Goal: Task Accomplishment & Management: Complete application form

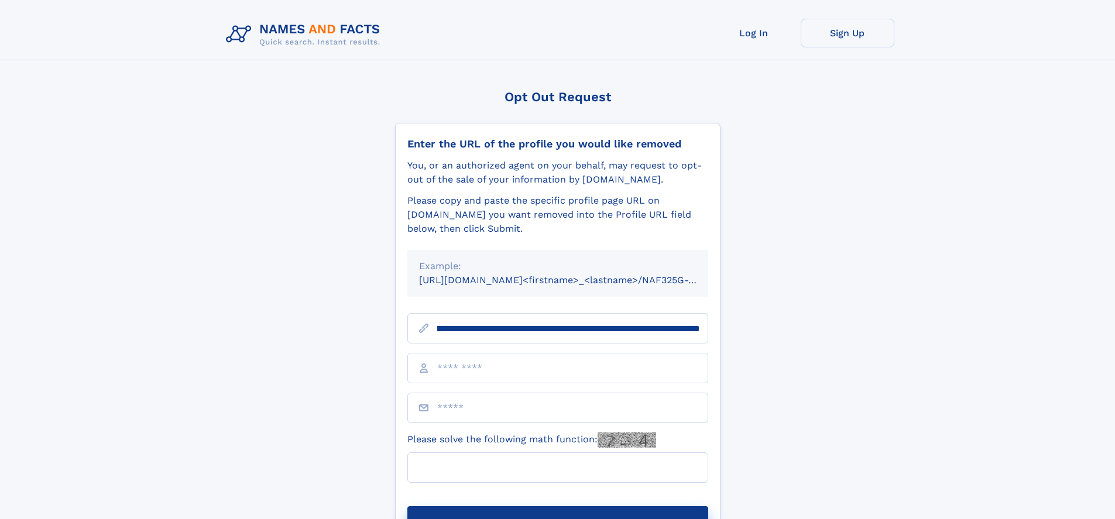
scroll to position [0, 129]
type input "**********"
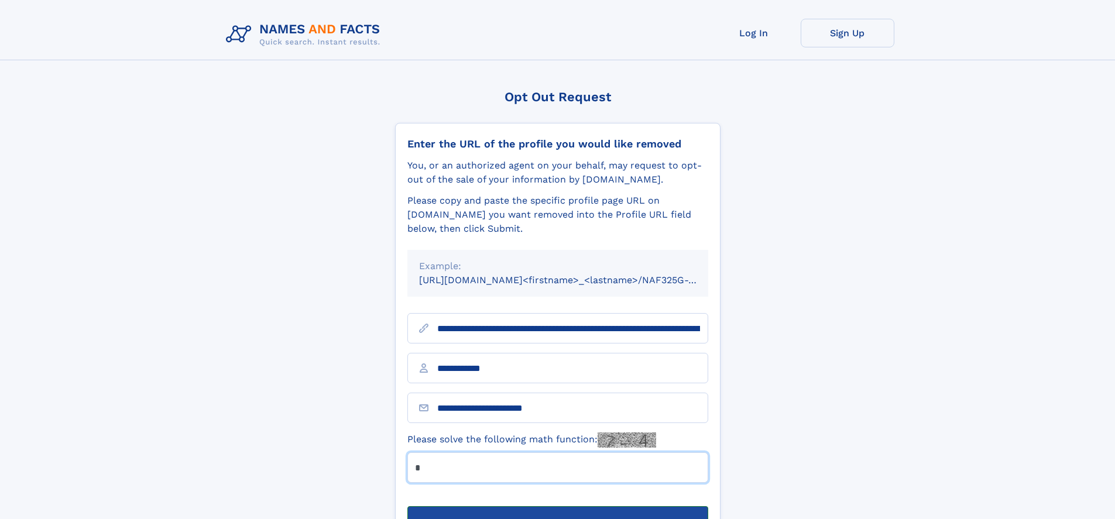
type input "*"
click at [557, 506] on button "Submit Opt Out Request" at bounding box center [557, 524] width 301 height 37
